Goal: Check status: Check status

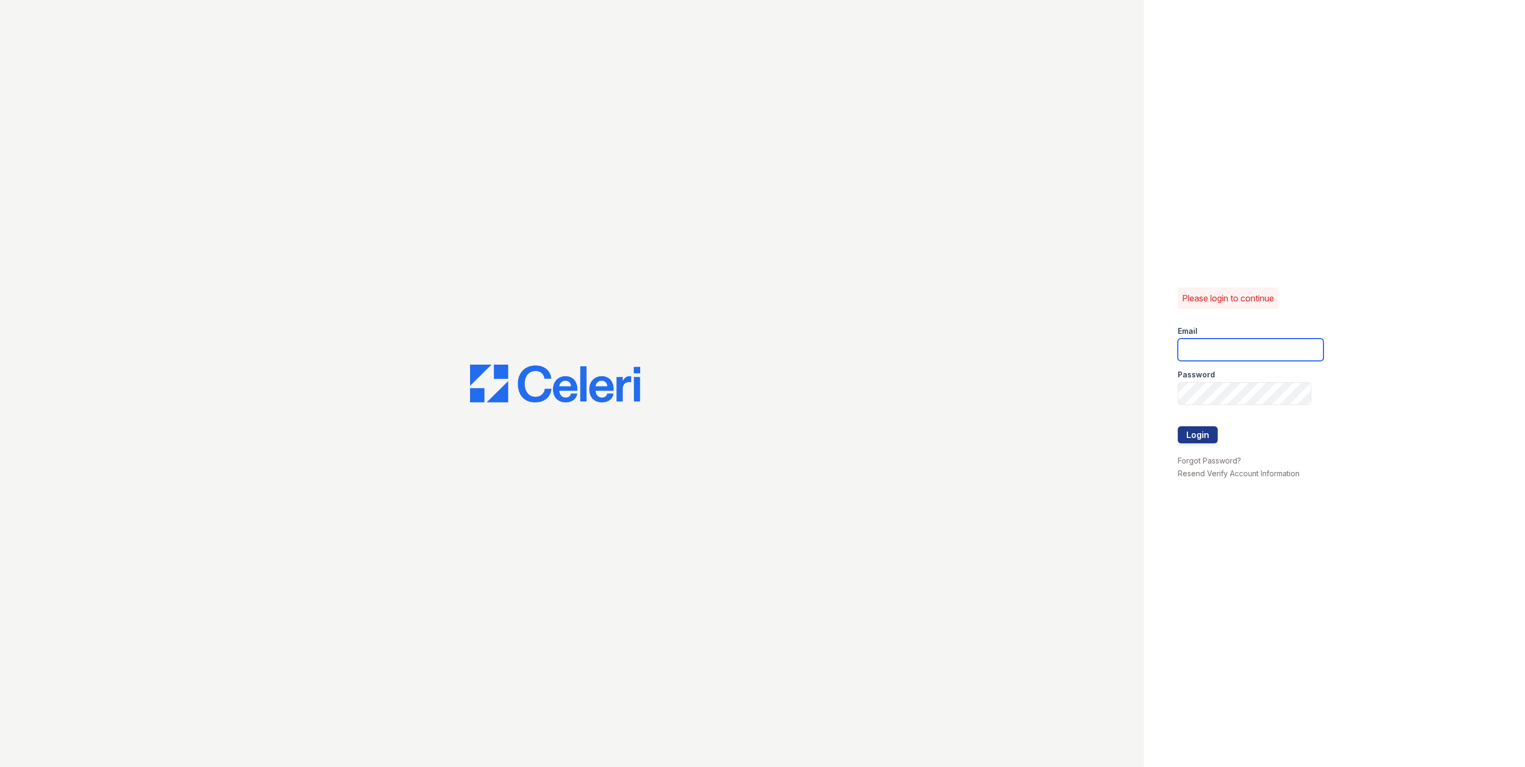
type input "fallonk@loganpm.com"
click at [1198, 434] on button "Login" at bounding box center [1197, 434] width 40 height 17
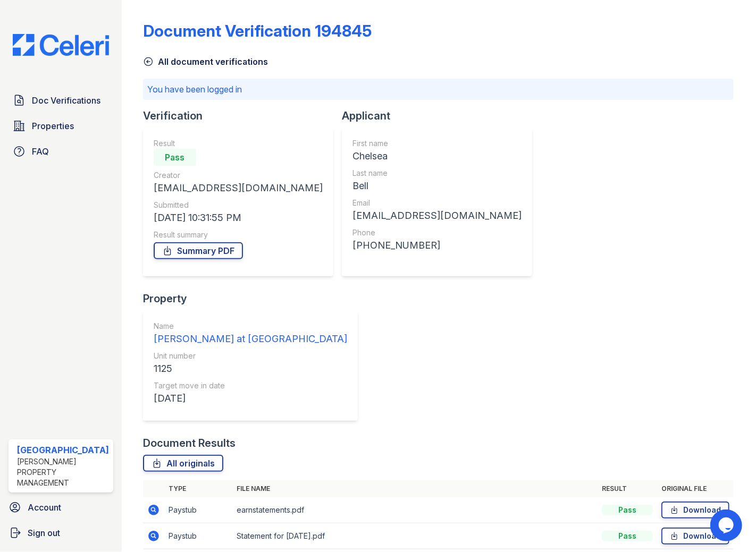
drag, startPoint x: 147, startPoint y: 389, endPoint x: 166, endPoint y: 391, distance: 18.7
click at [147, 530] on icon at bounding box center [153, 536] width 13 height 13
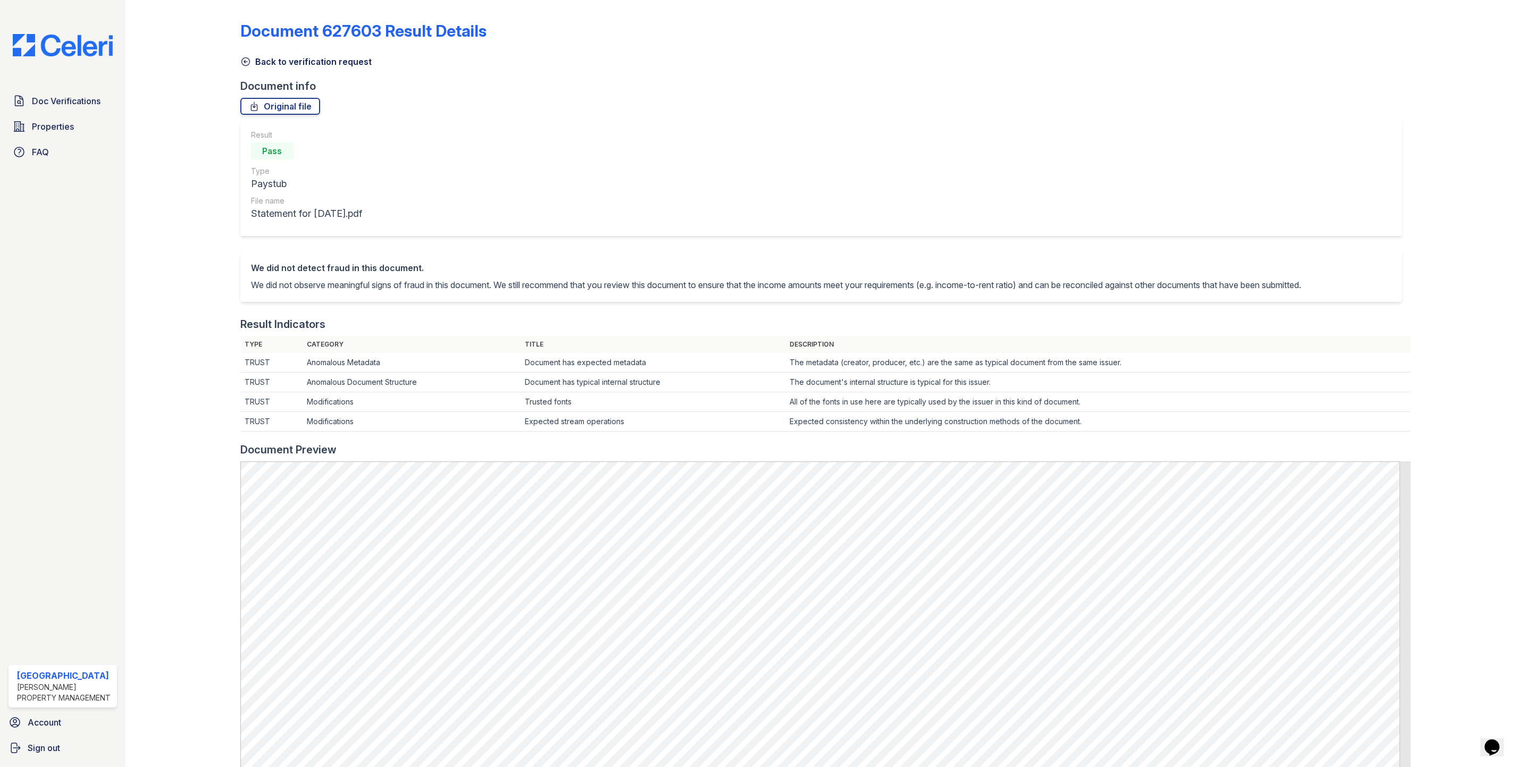
click at [260, 62] on link "Back to verification request" at bounding box center [305, 61] width 131 height 13
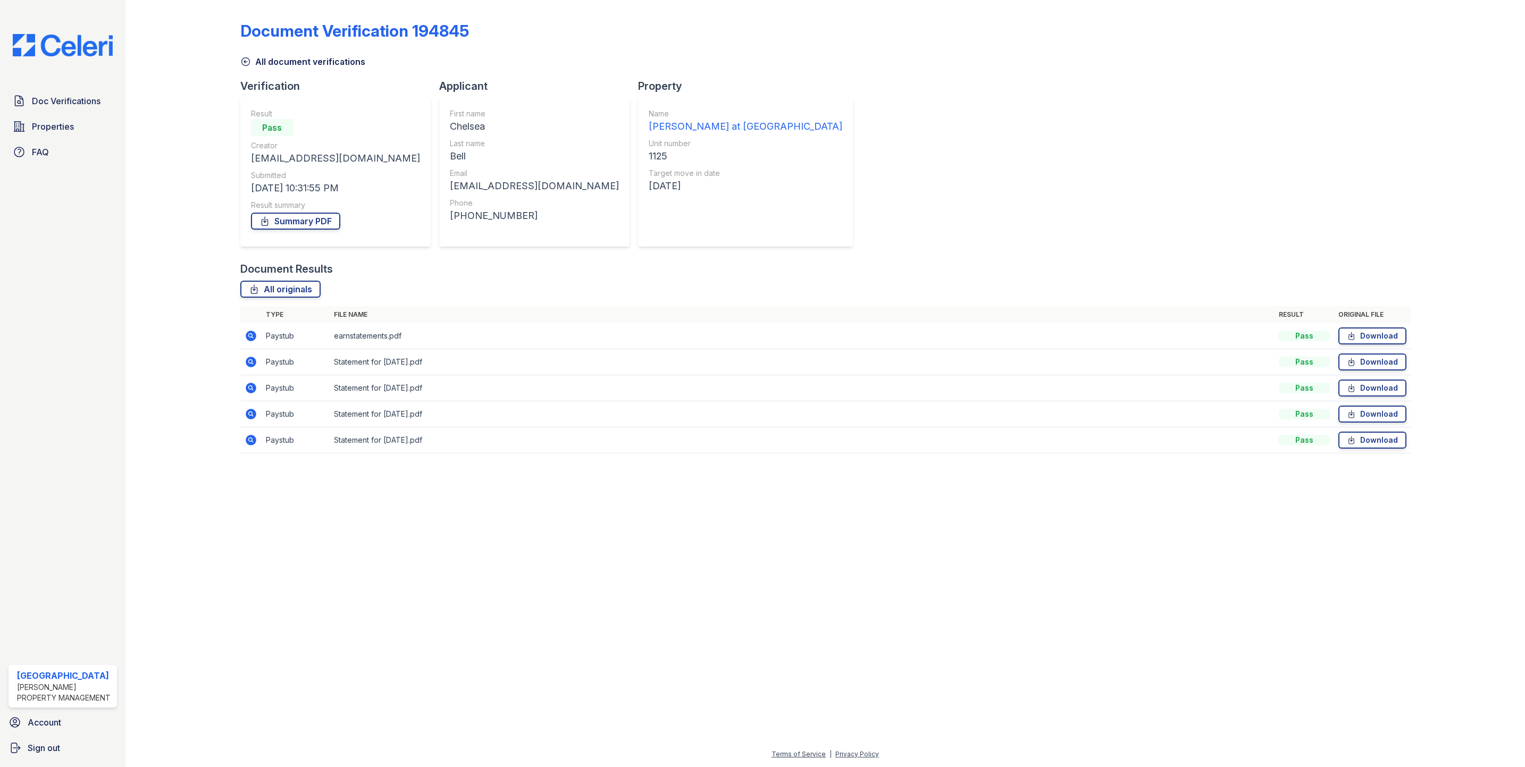
click at [249, 335] on icon at bounding box center [250, 335] width 3 height 3
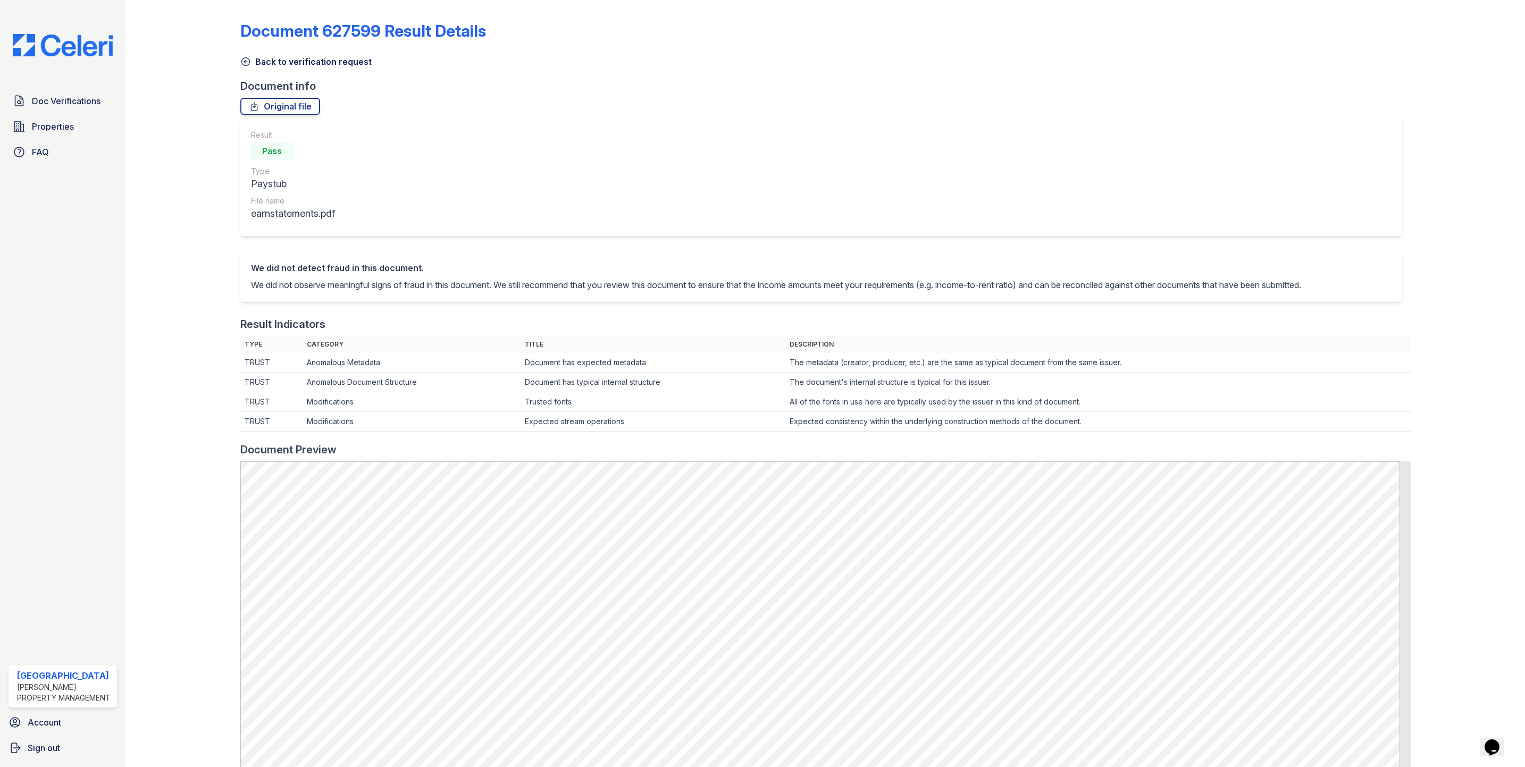
click at [268, 59] on link "Back to verification request" at bounding box center [305, 61] width 131 height 13
